Goal: Task Accomplishment & Management: Manage account settings

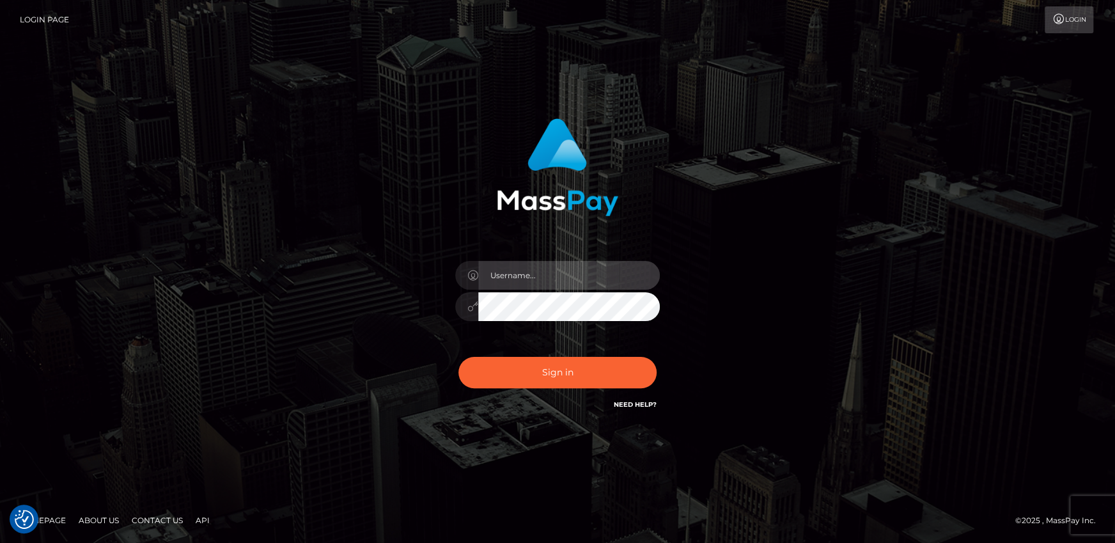
click at [555, 269] on input "text" at bounding box center [569, 275] width 182 height 29
type input "[PERSON_NAME].wowcan"
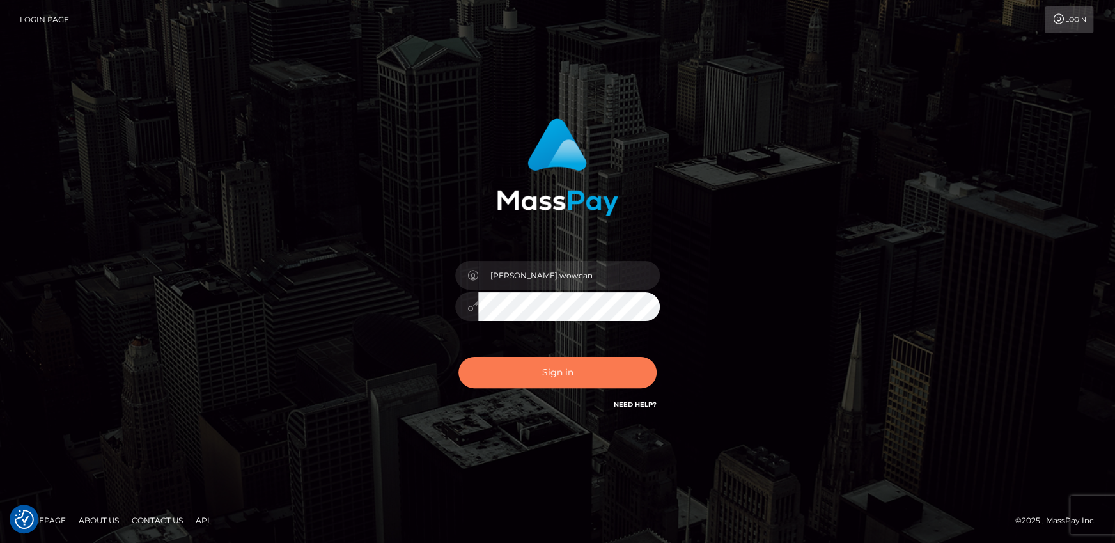
click at [566, 363] on button "Sign in" at bounding box center [557, 372] width 198 height 31
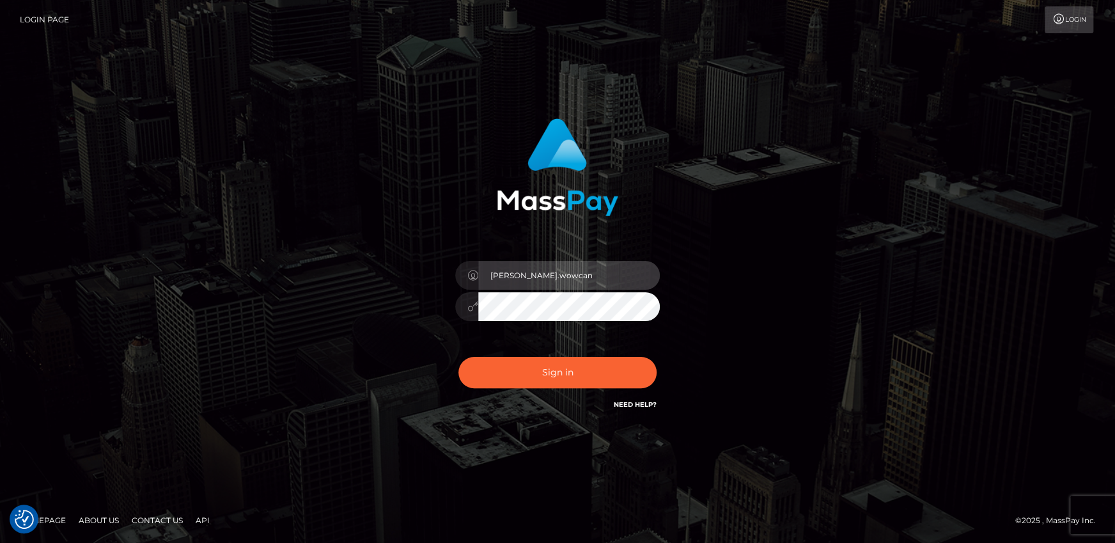
click at [529, 274] on input "andy.wowcan" at bounding box center [569, 275] width 182 height 29
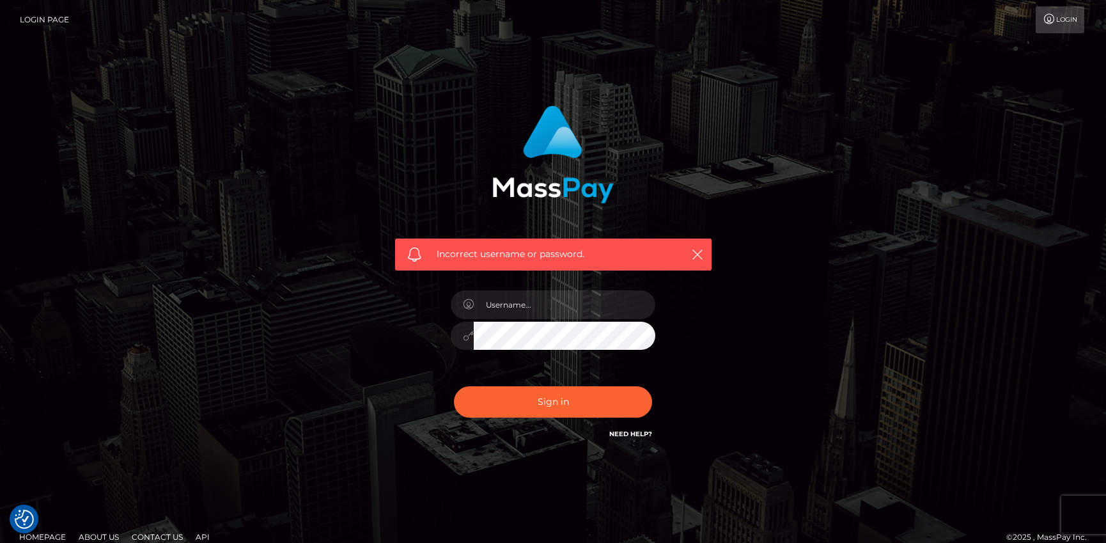
click at [529, 274] on div "Incorrect username or password." at bounding box center [553, 273] width 336 height 355
click at [543, 312] on input "text" at bounding box center [565, 304] width 182 height 29
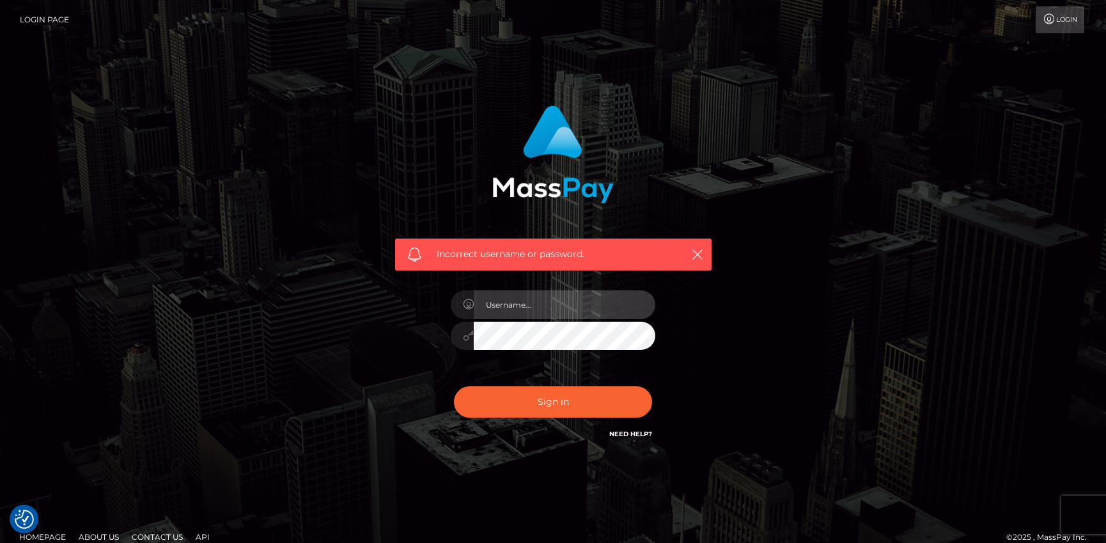
click at [543, 312] on input "text" at bounding box center [565, 304] width 182 height 29
type input "andy.wowcan"
click at [454, 386] on button "Sign in" at bounding box center [553, 401] width 198 height 31
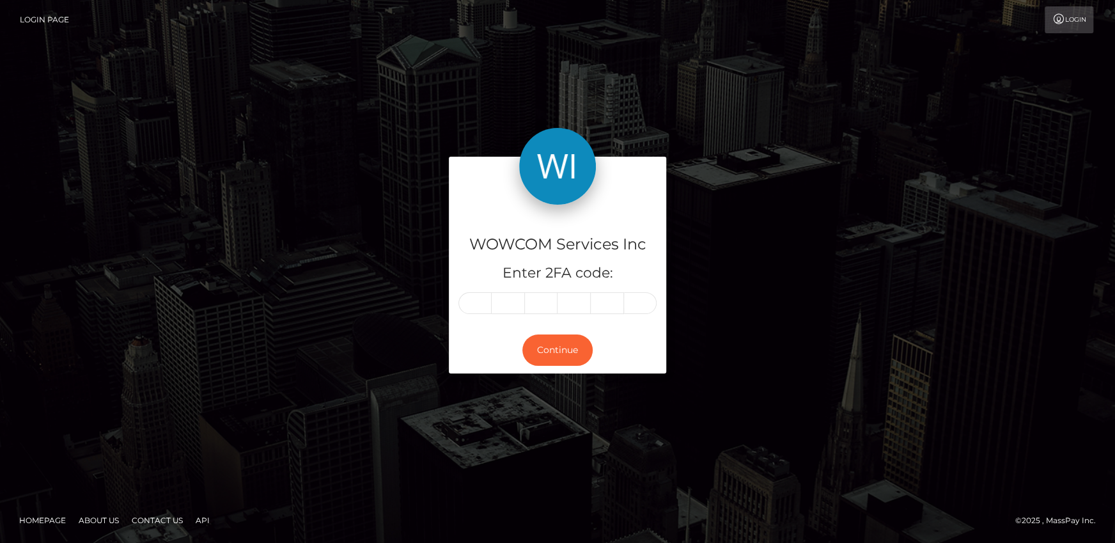
click at [488, 305] on input "text" at bounding box center [474, 303] width 33 height 22
type input "0"
type input "8"
type input "7"
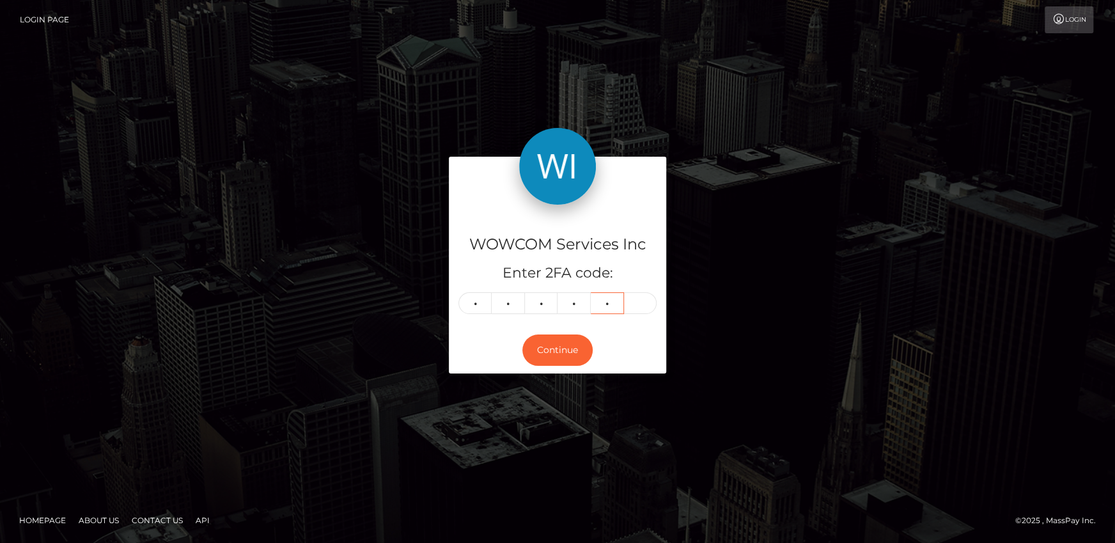
type input "7"
type input "2"
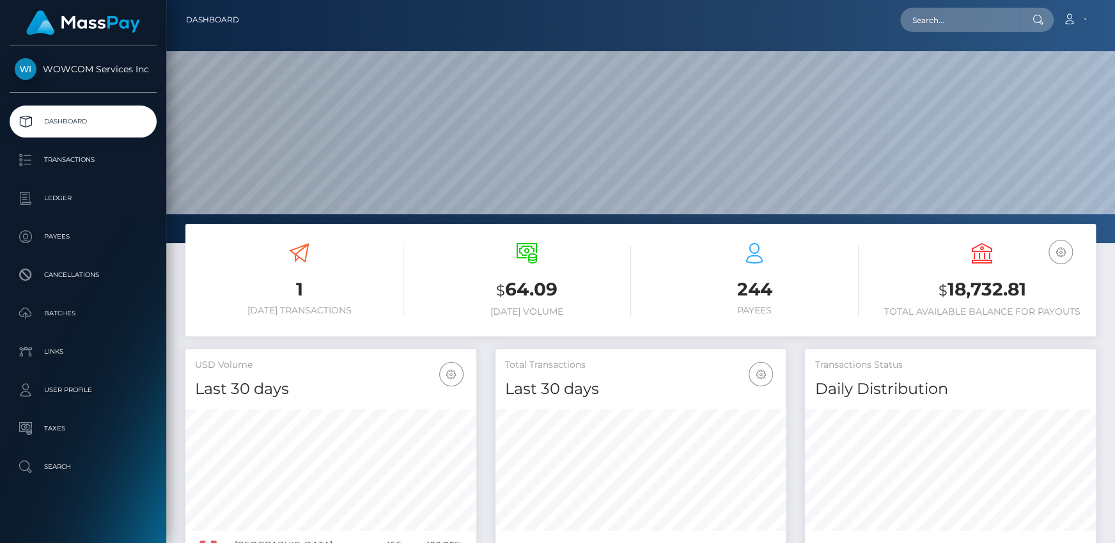
scroll to position [226, 290]
drag, startPoint x: 946, startPoint y: 284, endPoint x: 1027, endPoint y: 286, distance: 81.2
click at [1027, 286] on h3 "$ 18,732.81" at bounding box center [982, 290] width 208 height 26
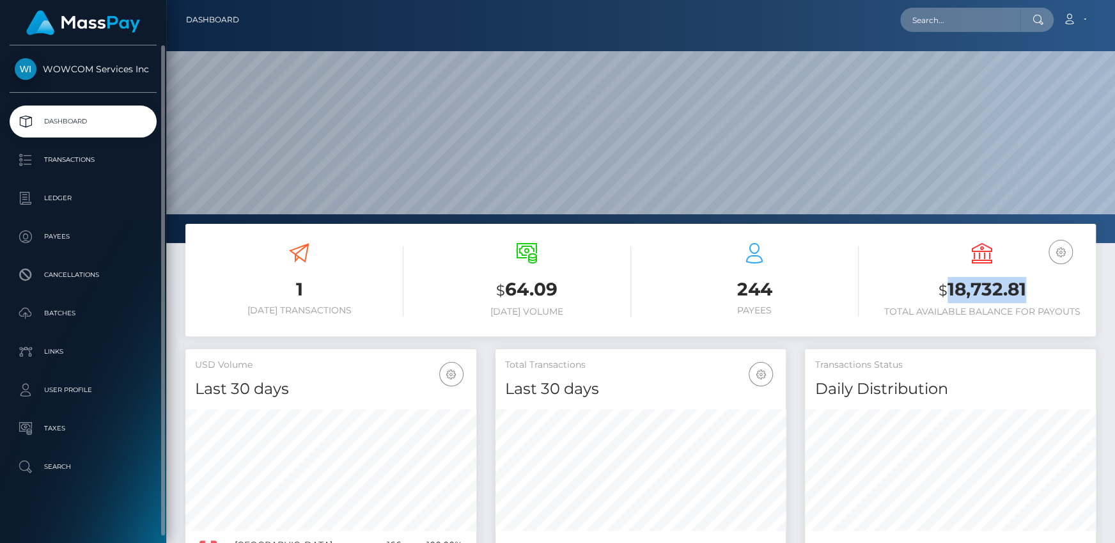
copy h3 "18,732.81"
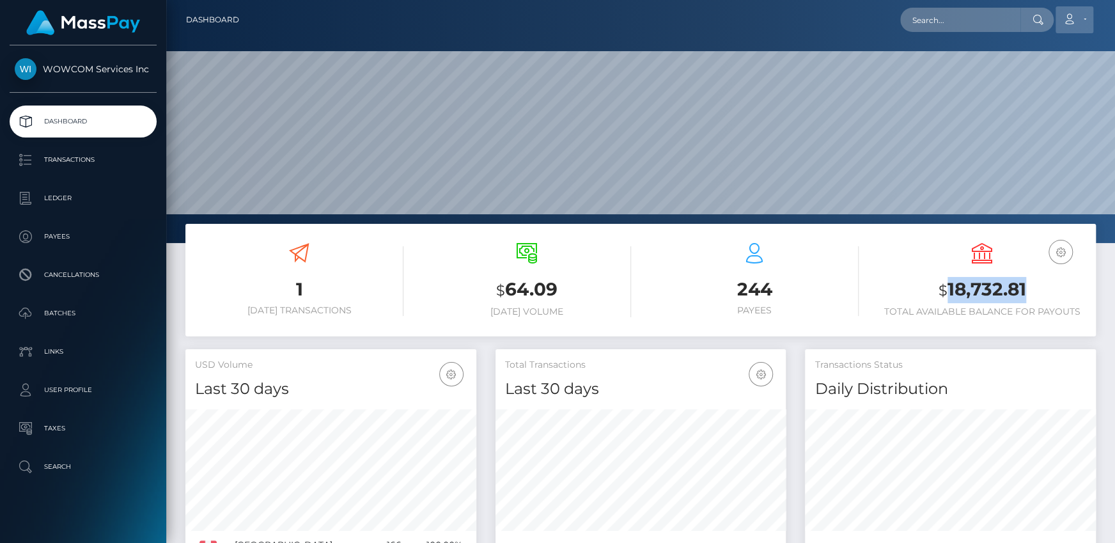
click at [1081, 15] on link "Account" at bounding box center [1074, 19] width 38 height 27
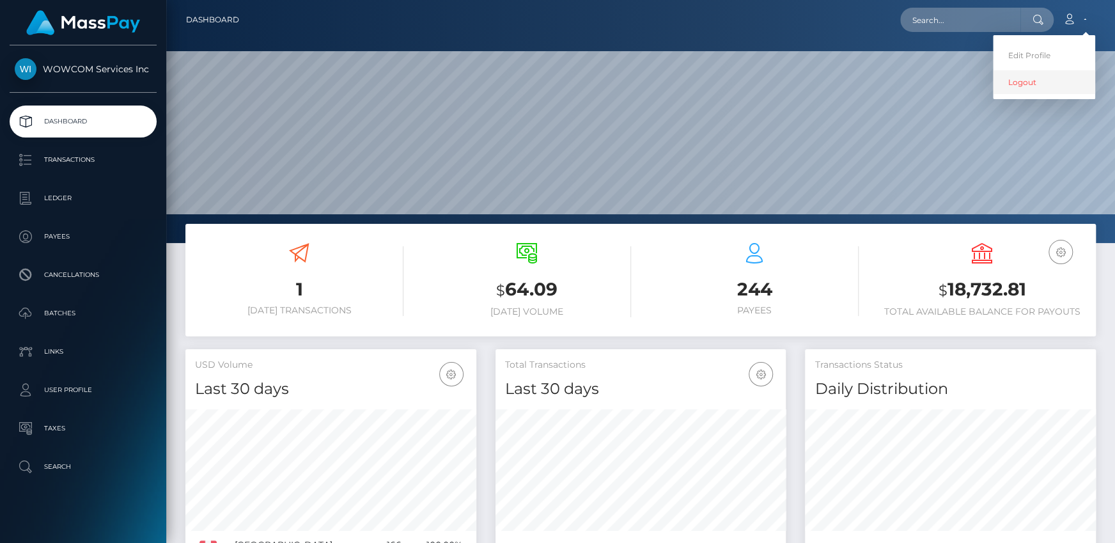
click at [1045, 84] on link "Logout" at bounding box center [1044, 82] width 102 height 24
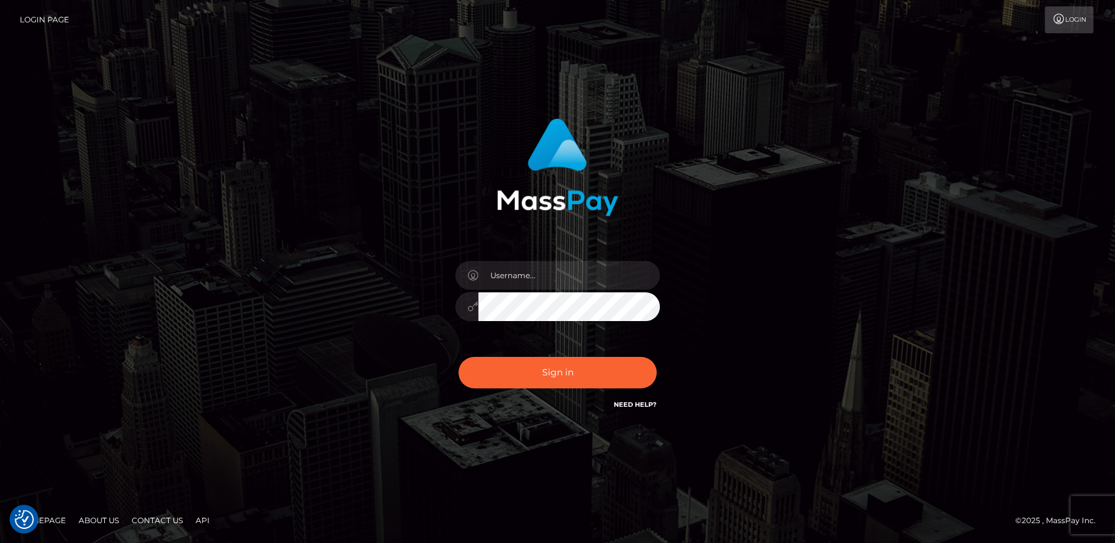
drag, startPoint x: 566, startPoint y: 269, endPoint x: 690, endPoint y: 227, distance: 130.8
click at [703, 223] on div "Sign in" at bounding box center [558, 265] width 336 height 313
drag, startPoint x: 577, startPoint y: 282, endPoint x: 626, endPoint y: 269, distance: 50.9
click at [577, 282] on input "text" at bounding box center [569, 275] width 182 height 29
click at [719, 237] on div "Sign in" at bounding box center [558, 265] width 336 height 313
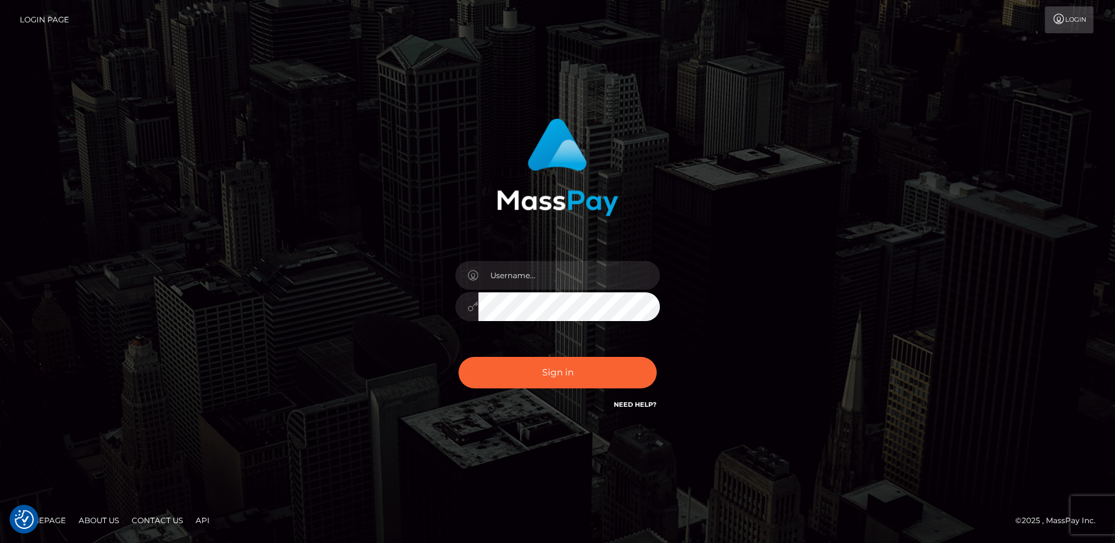
drag, startPoint x: 517, startPoint y: 254, endPoint x: 532, endPoint y: 269, distance: 20.8
click at [518, 254] on div at bounding box center [558, 300] width 224 height 98
click at [535, 271] on input "text" at bounding box center [569, 275] width 182 height 29
type input "andrei.rollacan"
click at [458, 357] on button "Sign in" at bounding box center [557, 372] width 198 height 31
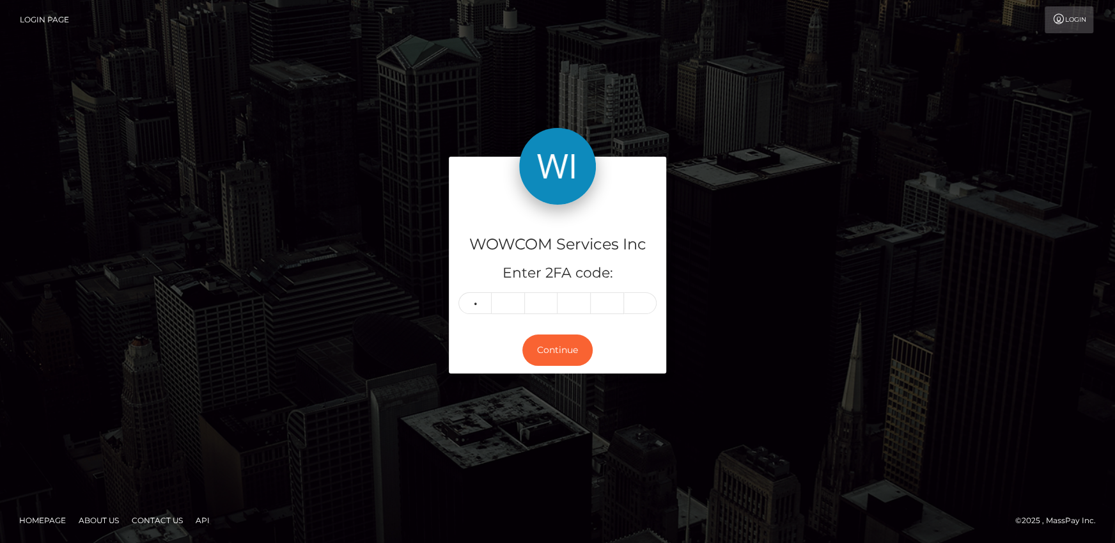
type input "5"
type input "3"
type input "6"
type input "3"
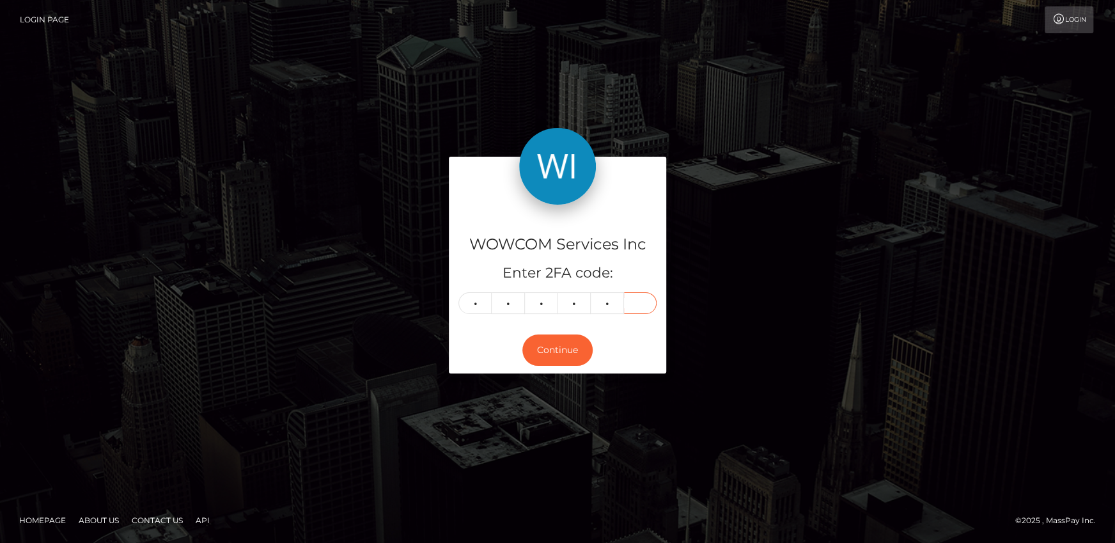
type input "5"
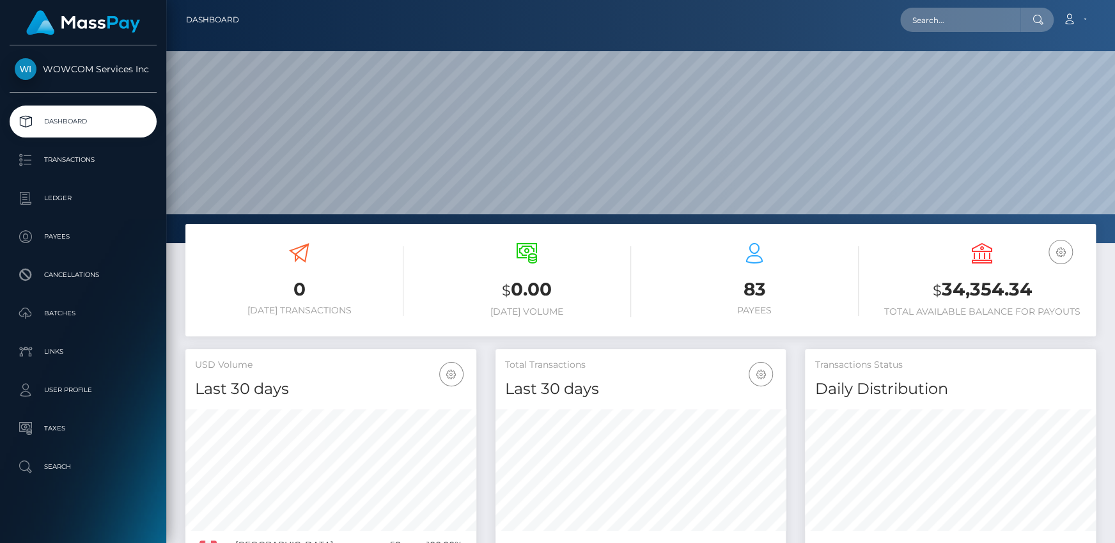
scroll to position [226, 290]
drag, startPoint x: 944, startPoint y: 286, endPoint x: 1033, endPoint y: 290, distance: 89.6
click at [1033, 290] on h3 "$ 34,354.34" at bounding box center [982, 290] width 208 height 26
copy h3 "34,354.34"
click at [1070, 15] on icon at bounding box center [1069, 19] width 13 height 10
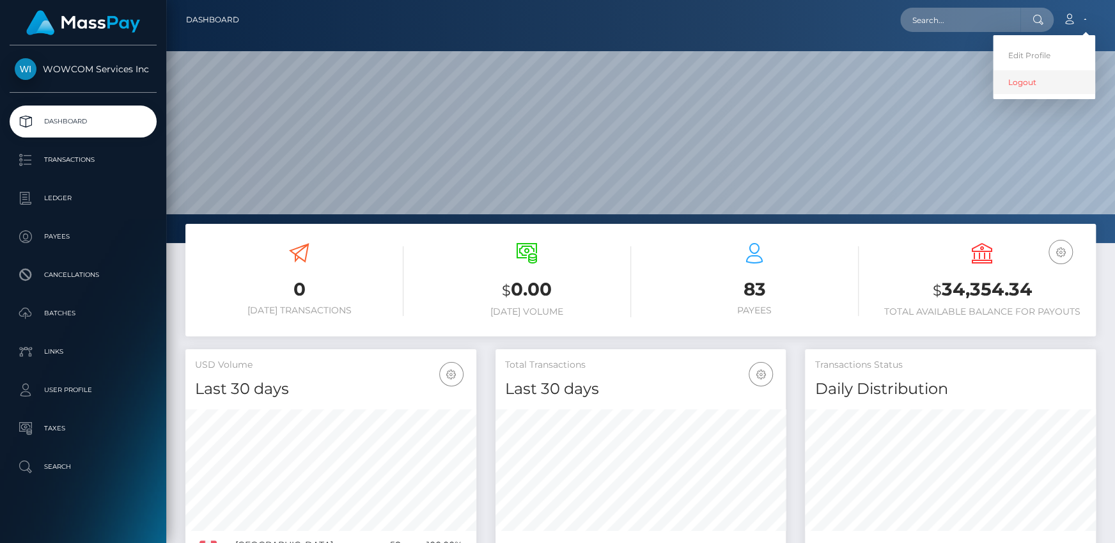
click at [1022, 84] on link "Logout" at bounding box center [1044, 82] width 102 height 24
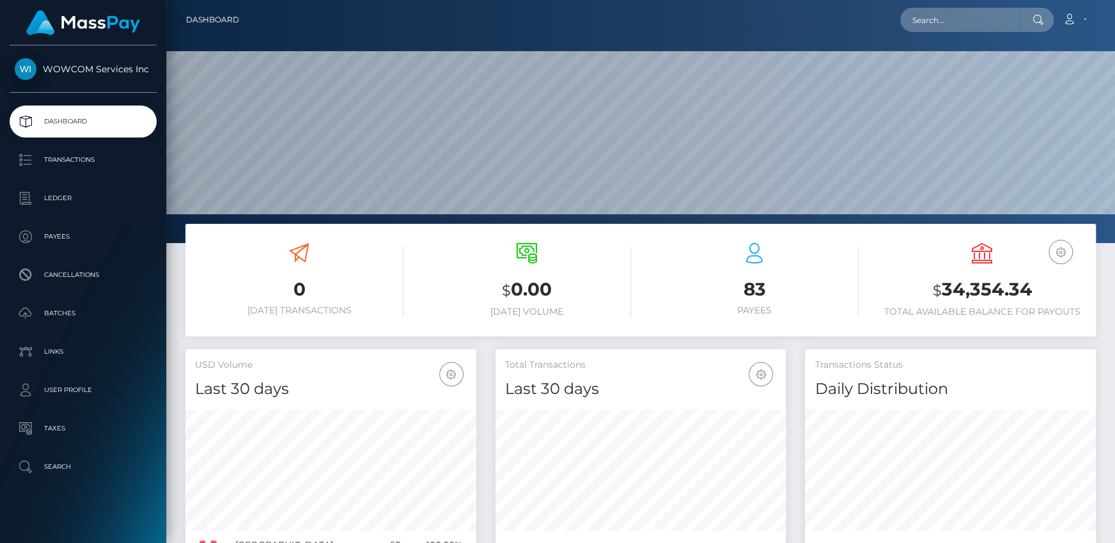
click at [1022, 81] on link "Logout" at bounding box center [1044, 69] width 102 height 24
